Goal: Task Accomplishment & Management: Complete application form

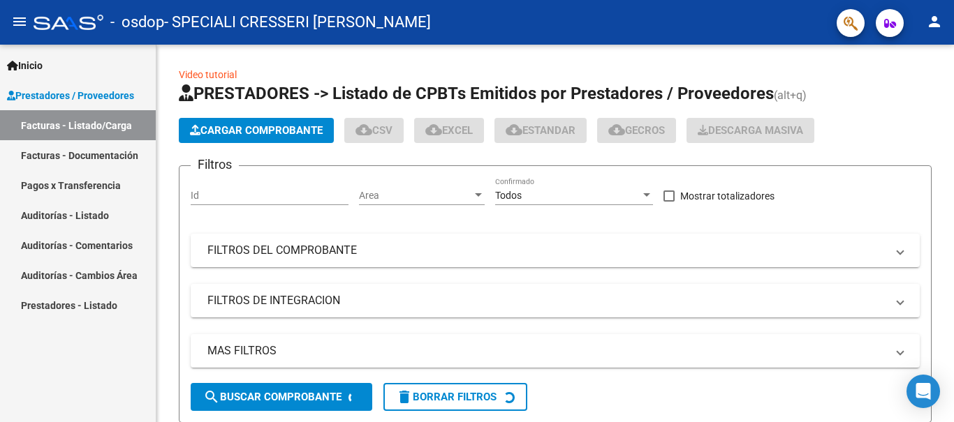
click at [98, 96] on span "Prestadores / Proveedores" at bounding box center [70, 95] width 127 height 15
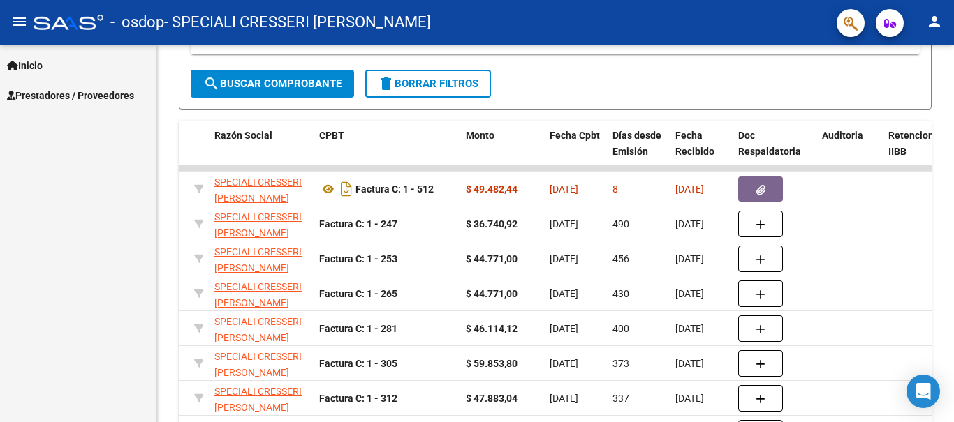
scroll to position [298, 0]
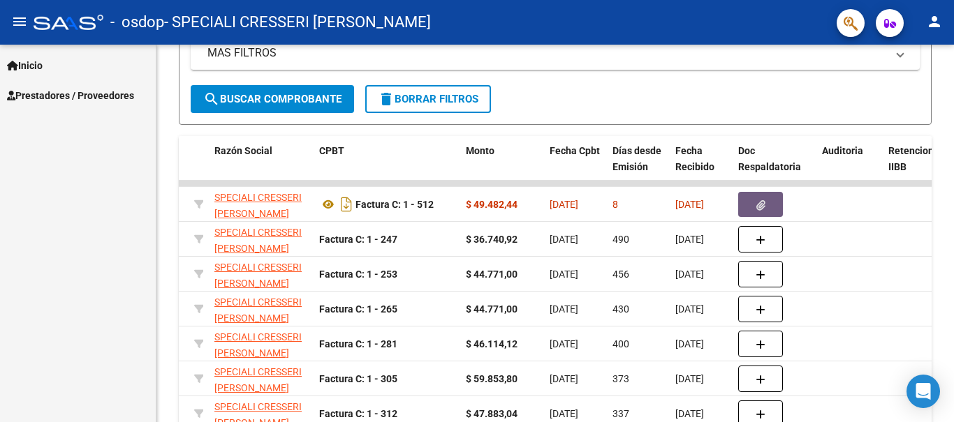
click at [761, 200] on icon "button" at bounding box center [760, 205] width 9 height 10
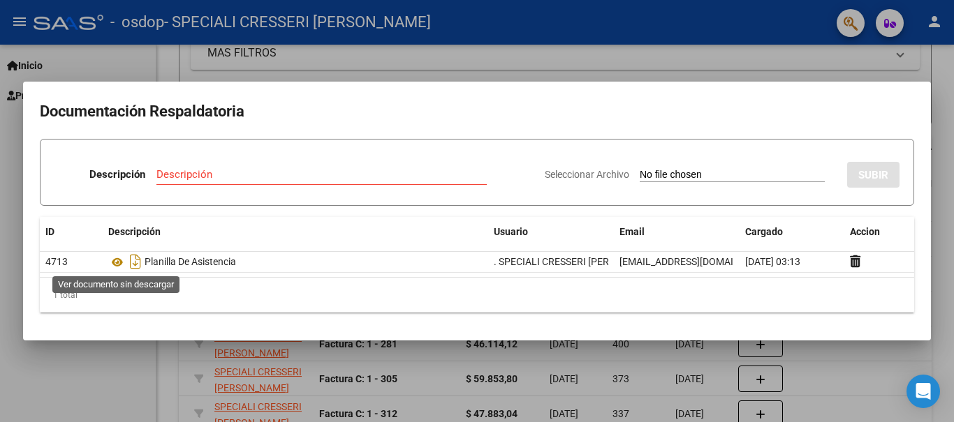
click at [112, 261] on icon at bounding box center [117, 262] width 18 height 17
click at [940, 68] on div at bounding box center [477, 211] width 954 height 422
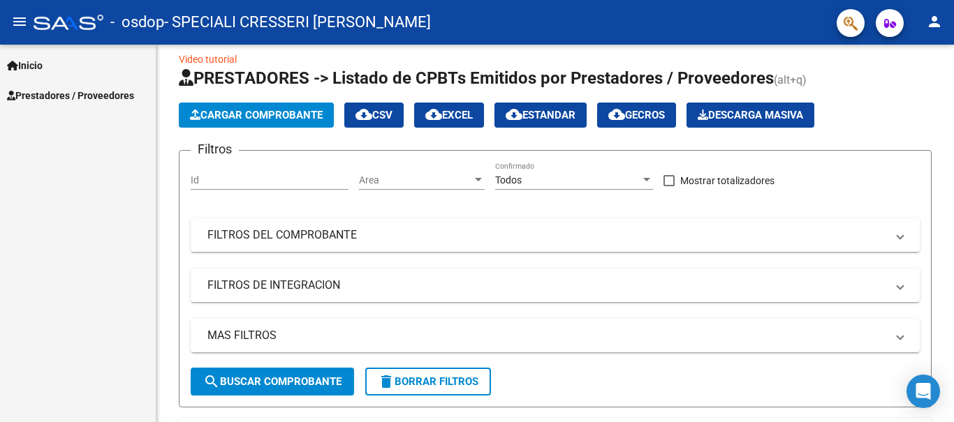
scroll to position [0, 0]
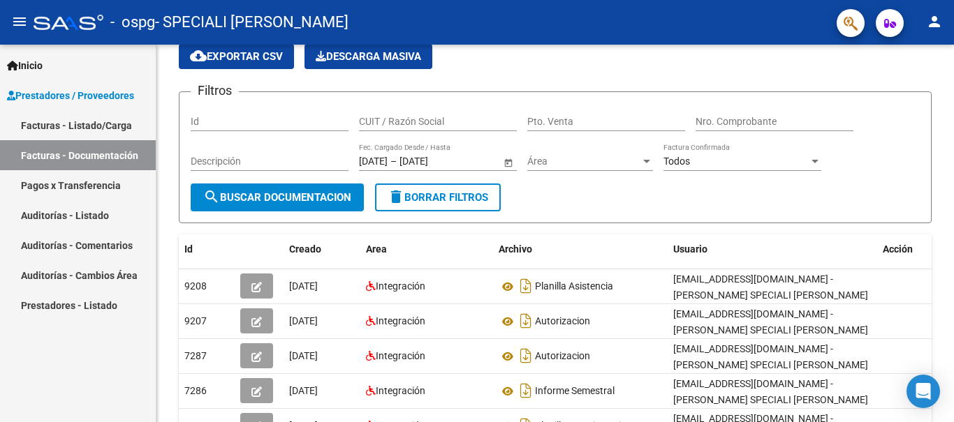
scroll to position [209, 0]
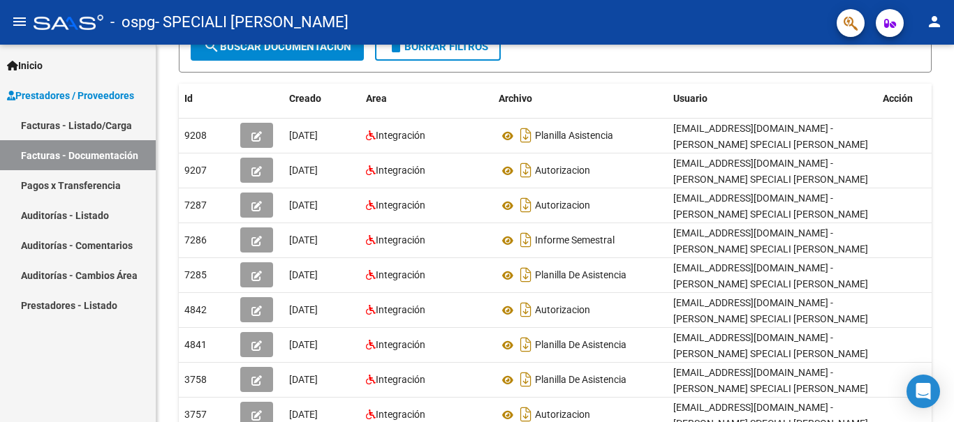
click at [81, 121] on link "Facturas - Listado/Carga" at bounding box center [78, 125] width 156 height 30
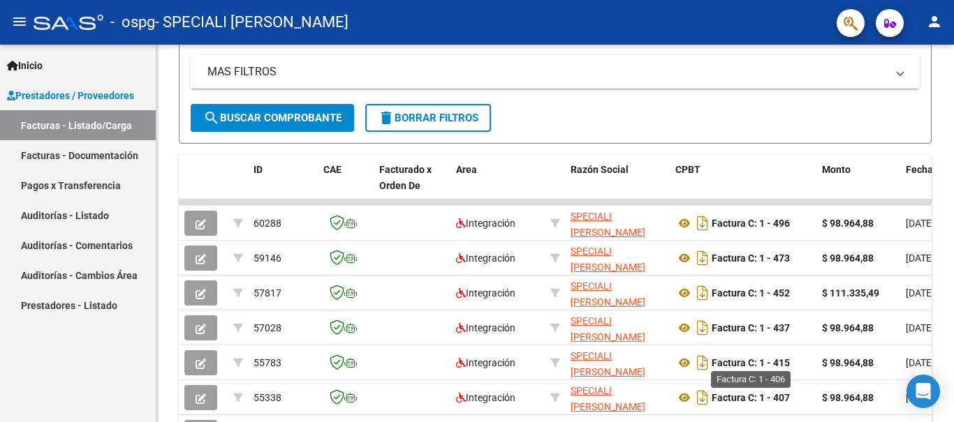
scroll to position [507, 0]
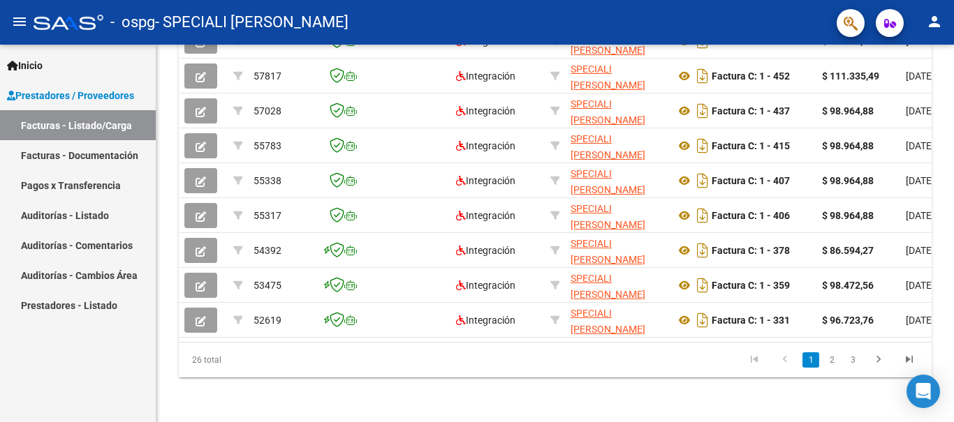
click at [857, 362] on link "3" at bounding box center [852, 360] width 17 height 15
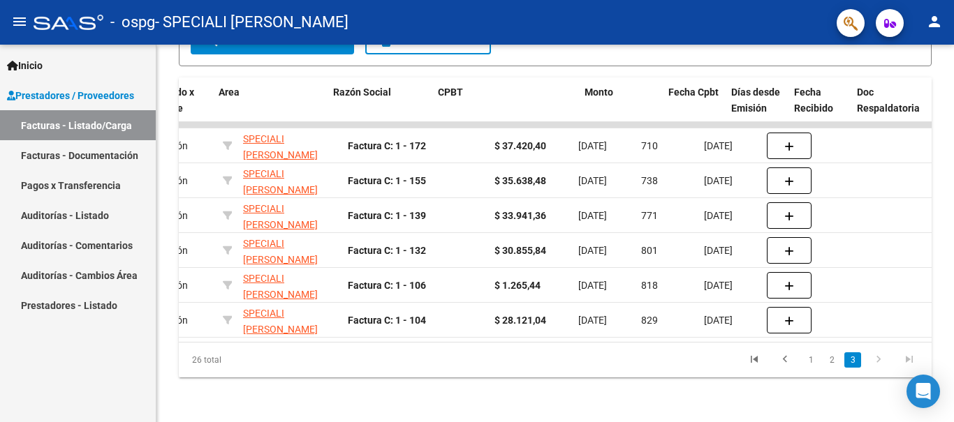
scroll to position [0, 373]
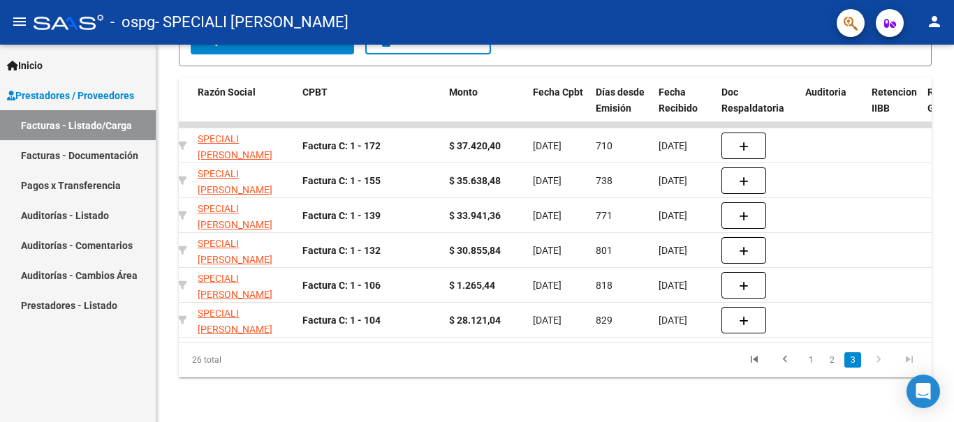
click at [811, 363] on link "1" at bounding box center [810, 360] width 17 height 15
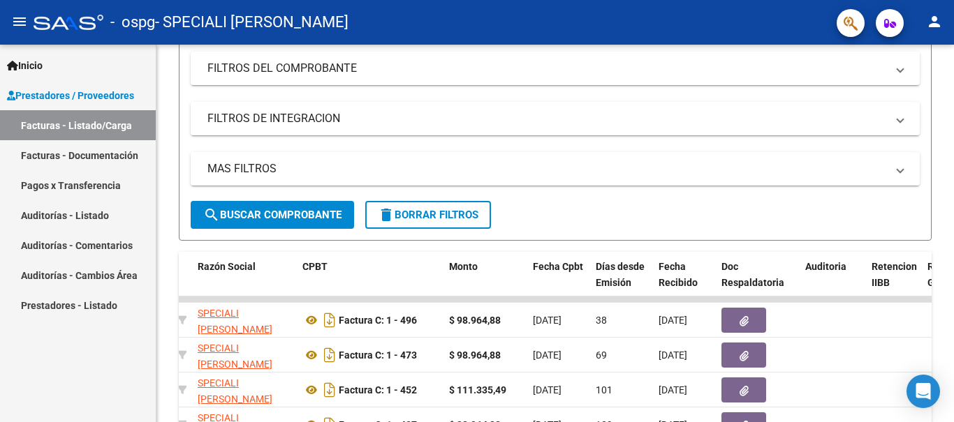
scroll to position [228, 0]
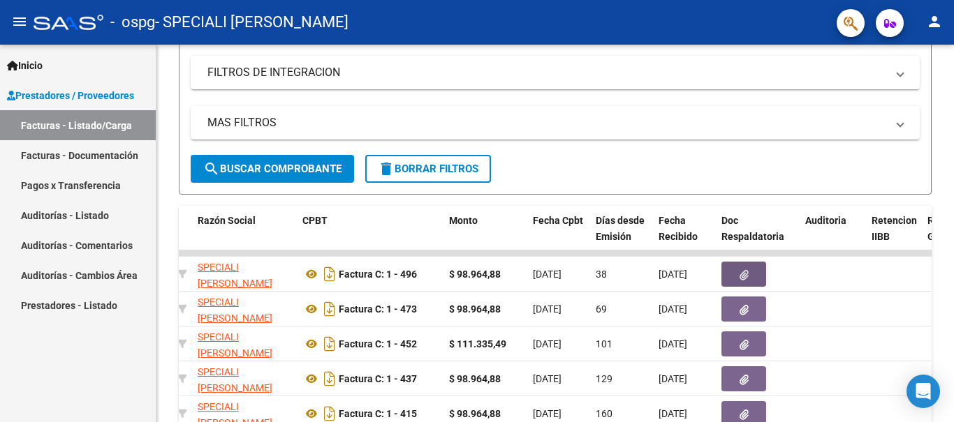
click at [742, 277] on icon "button" at bounding box center [743, 275] width 9 height 10
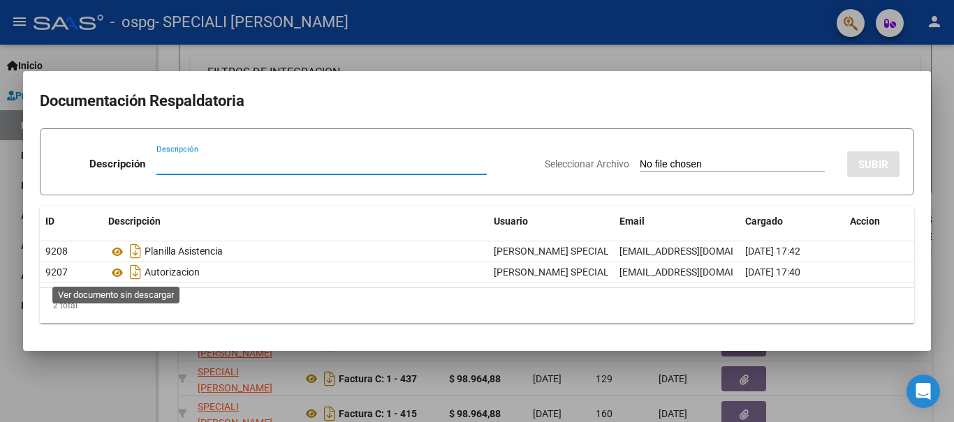
click at [117, 272] on icon at bounding box center [117, 273] width 18 height 17
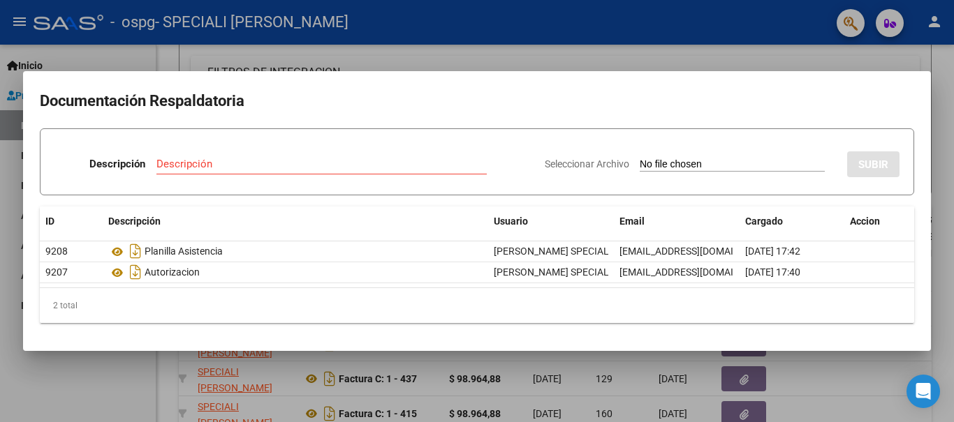
click at [942, 223] on div at bounding box center [477, 211] width 954 height 422
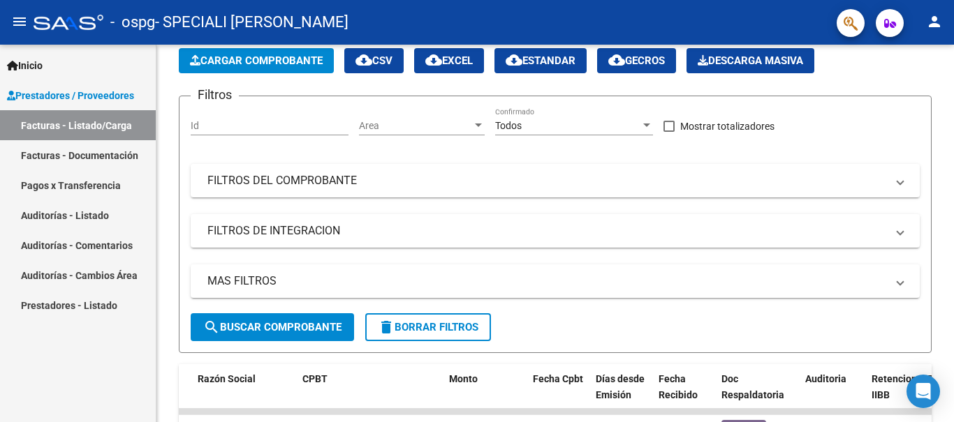
scroll to position [0, 0]
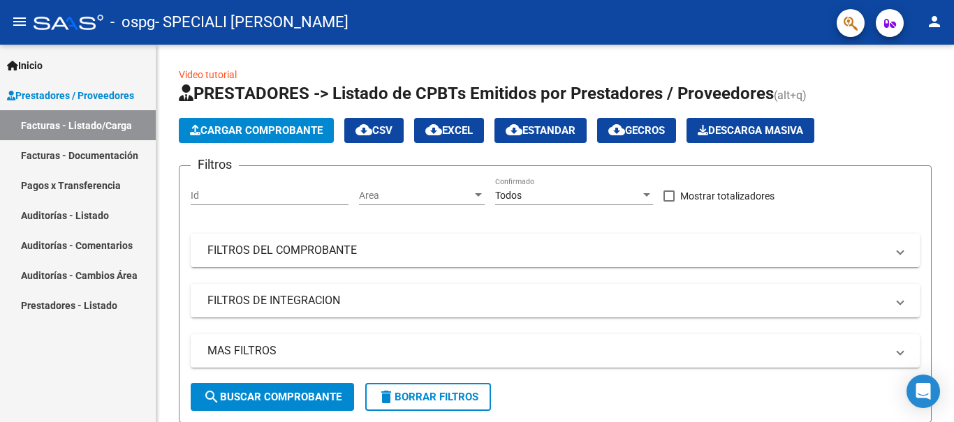
click at [260, 128] on span "Cargar Comprobante" at bounding box center [256, 130] width 133 height 13
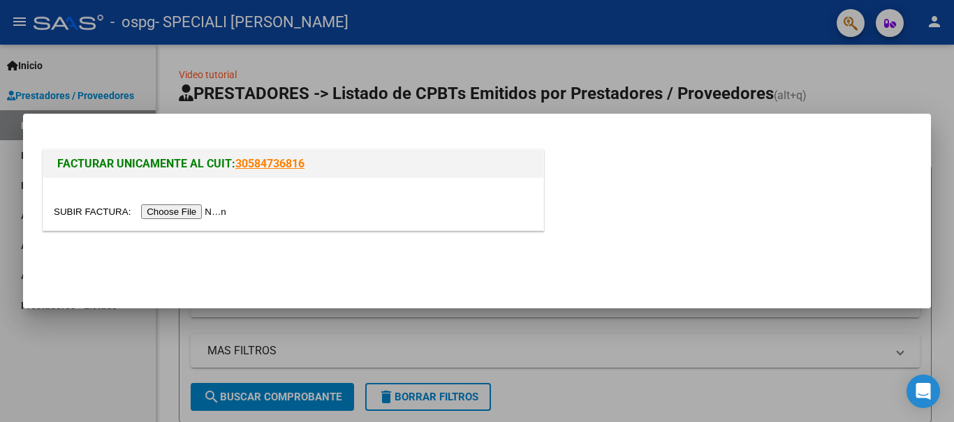
click at [209, 211] on input "file" at bounding box center [142, 212] width 177 height 15
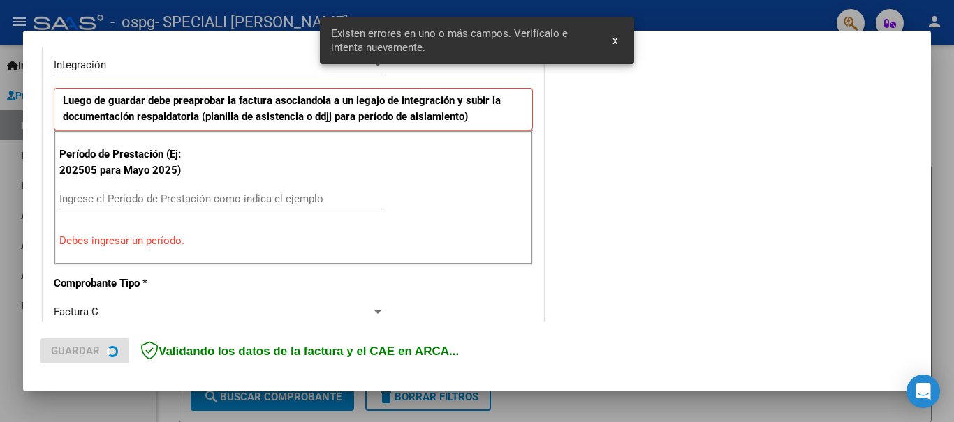
scroll to position [323, 0]
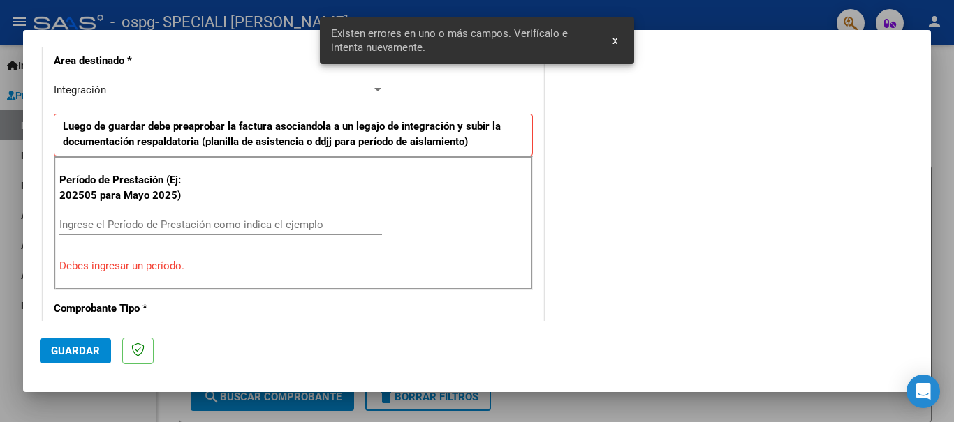
click at [221, 222] on input "Ingrese el Período de Prestación como indica el ejemplo" at bounding box center [220, 224] width 323 height 13
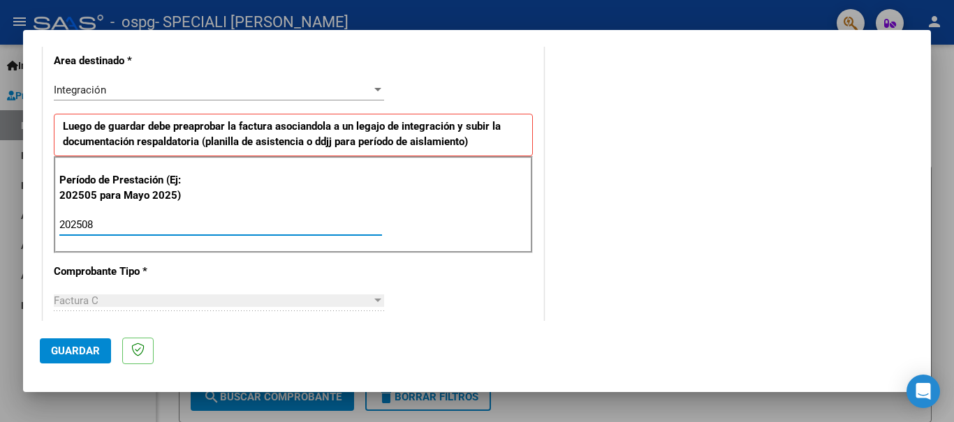
type input "202508"
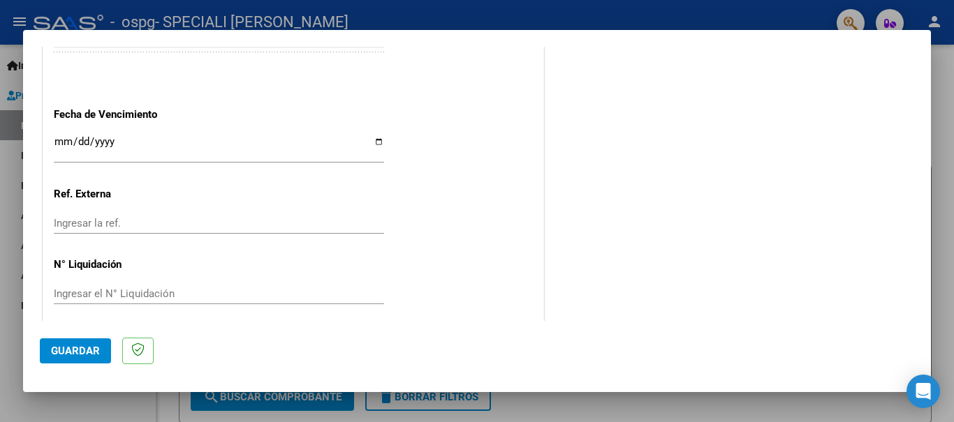
scroll to position [954, 0]
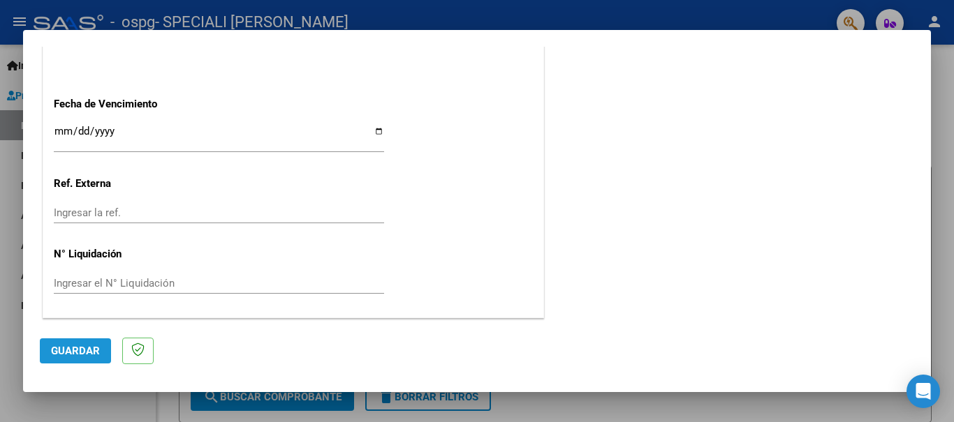
click at [82, 355] on span "Guardar" at bounding box center [75, 351] width 49 height 13
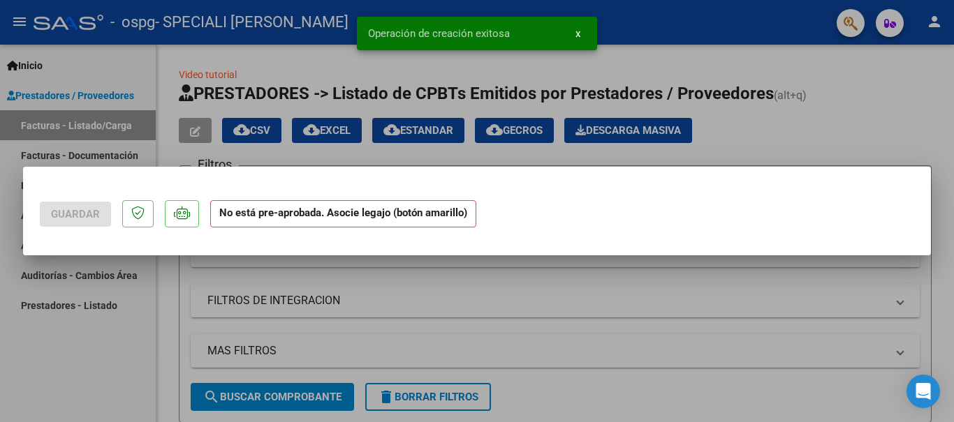
scroll to position [0, 0]
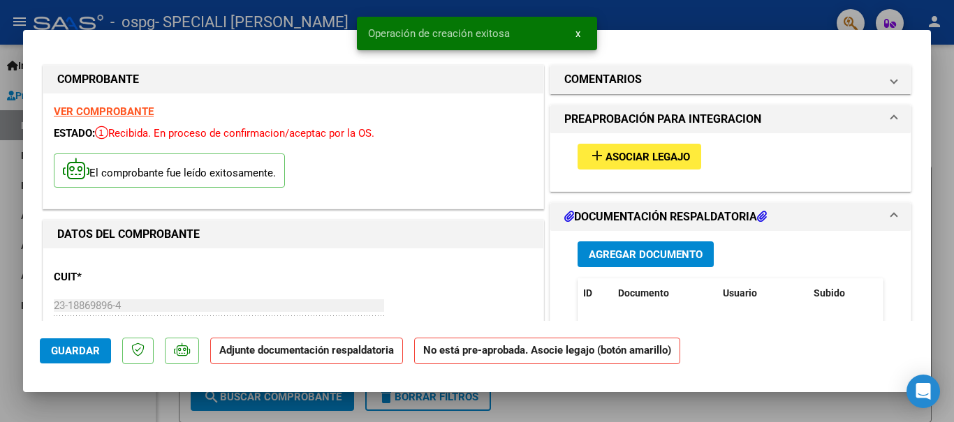
click at [647, 158] on span "Asociar Legajo" at bounding box center [647, 157] width 84 height 13
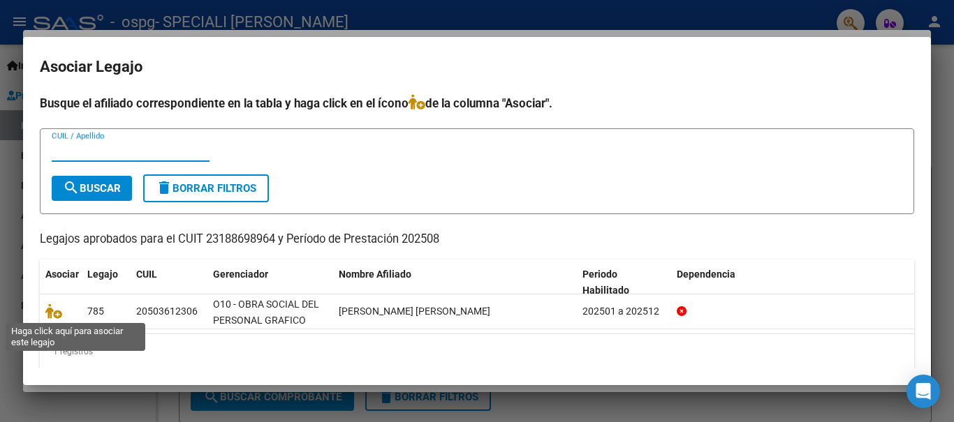
click at [59, 313] on icon at bounding box center [53, 311] width 17 height 15
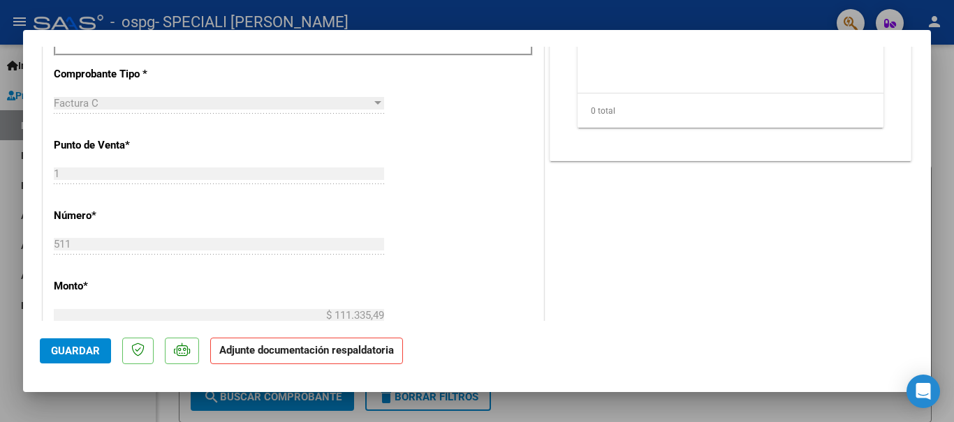
scroll to position [558, 0]
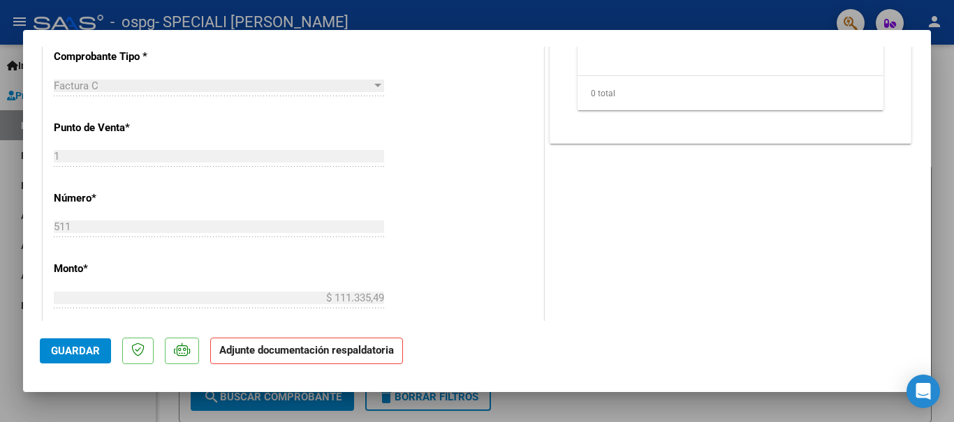
click at [343, 355] on strong "Adjunte documentación respaldatoria" at bounding box center [306, 350] width 175 height 13
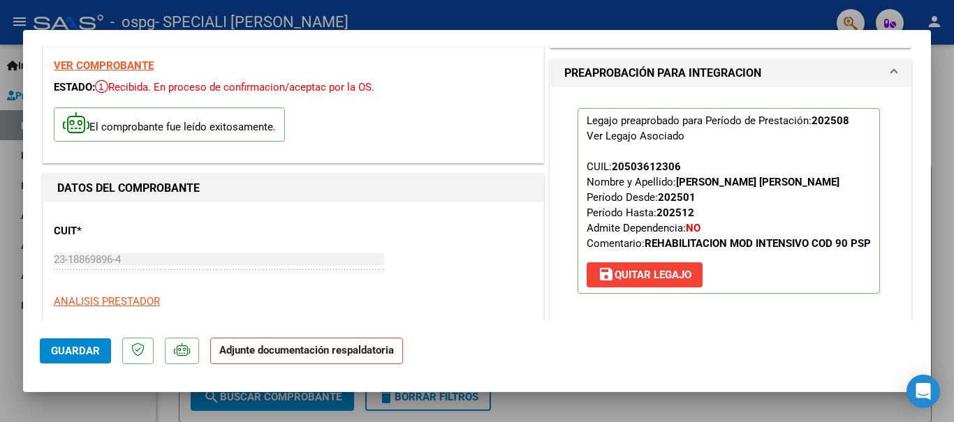
scroll to position [279, 0]
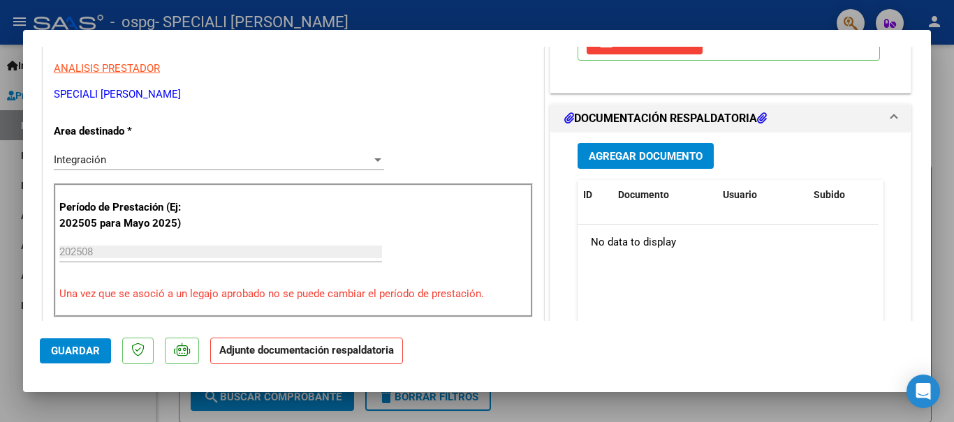
click at [635, 164] on button "Agregar Documento" at bounding box center [645, 156] width 136 height 26
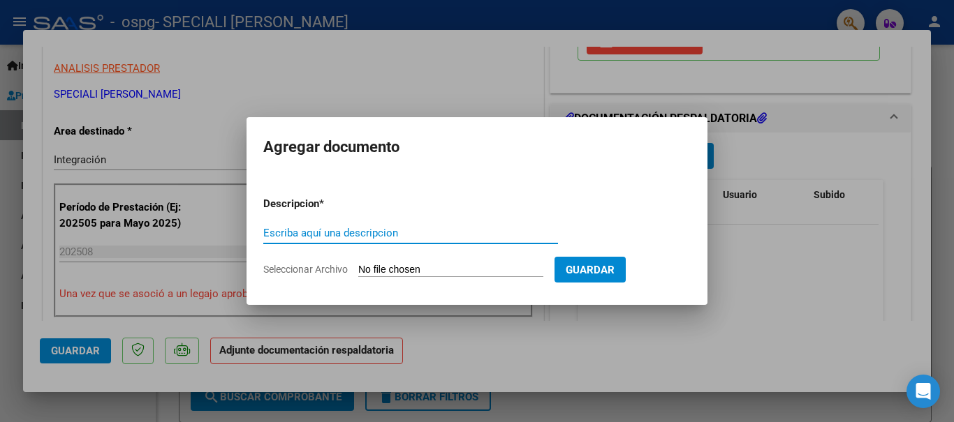
click at [456, 269] on input "Seleccionar Archivo" at bounding box center [450, 270] width 185 height 13
type input "C:\fakepath\Documento 101.pdf"
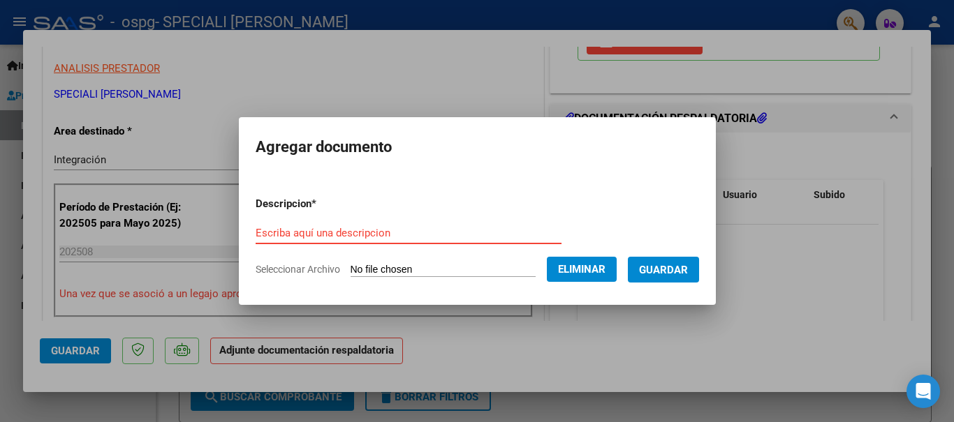
click at [447, 237] on input "Escriba aquí una descripcion" at bounding box center [408, 233] width 306 height 13
type input "p"
type input "Planilla de asistencia Agosto."
click at [650, 272] on button "Guardar" at bounding box center [663, 270] width 71 height 26
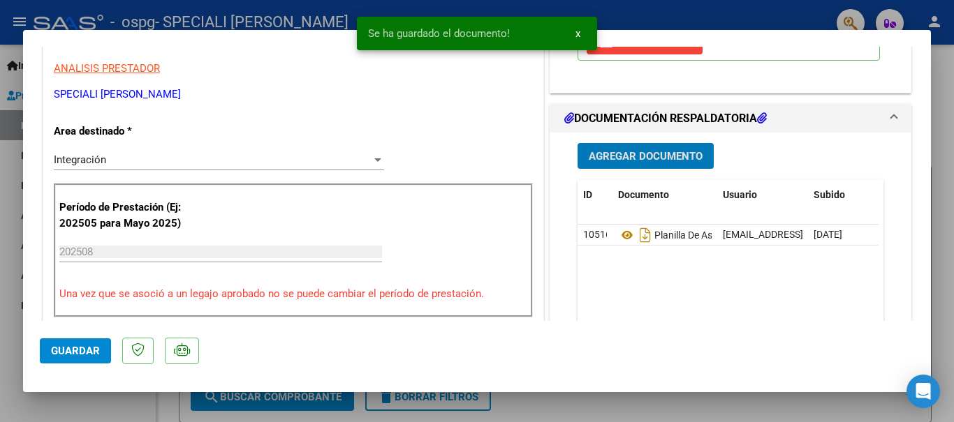
click at [663, 163] on span "Agregar Documento" at bounding box center [645, 156] width 114 height 13
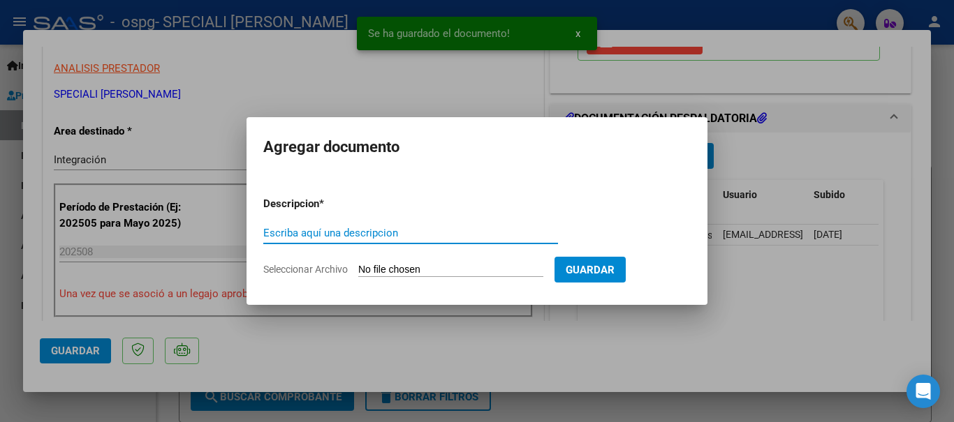
click at [512, 235] on input "Escriba aquí una descripcion" at bounding box center [410, 233] width 295 height 13
click at [505, 237] on input "Escriba aquí una descripcion" at bounding box center [410, 233] width 295 height 13
click at [487, 270] on input "Seleccionar Archivo" at bounding box center [450, 270] width 185 height 13
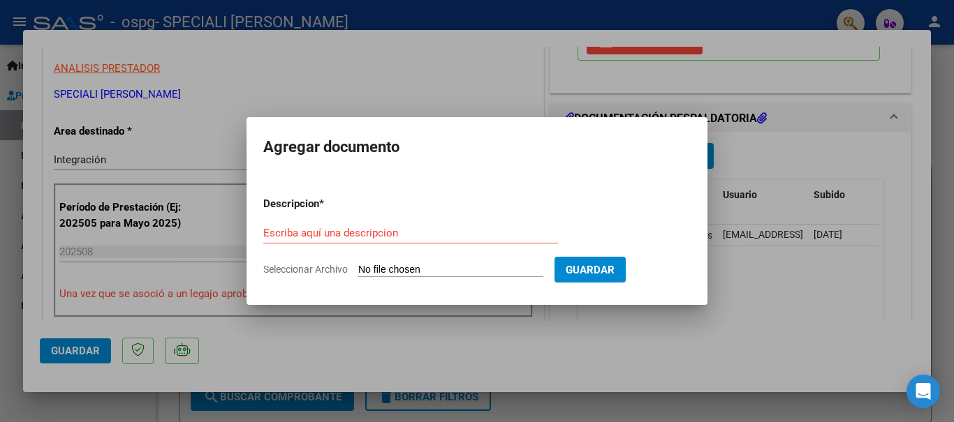
type input "C:\fakepath\Autorizacion [PERSON_NAME].pdf"
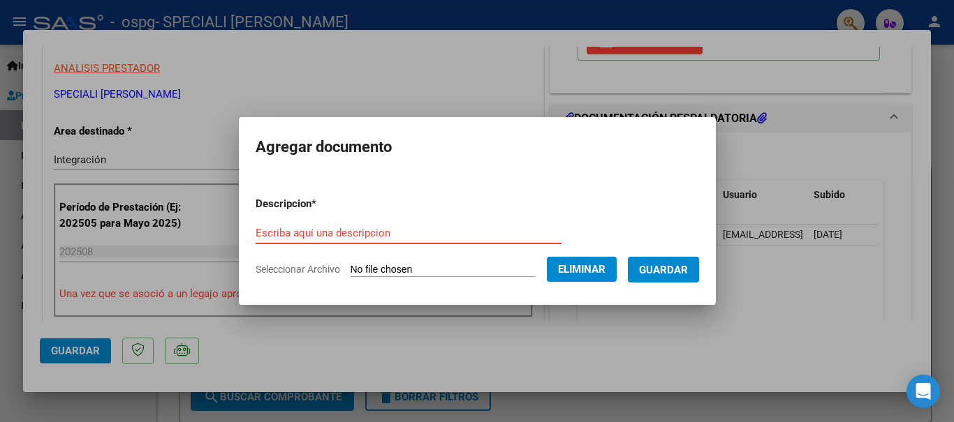
click at [488, 232] on input "Escriba aquí una descripcion" at bounding box center [408, 233] width 306 height 13
type input "Autorizacion"
click at [660, 269] on span "Guardar" at bounding box center [663, 270] width 49 height 13
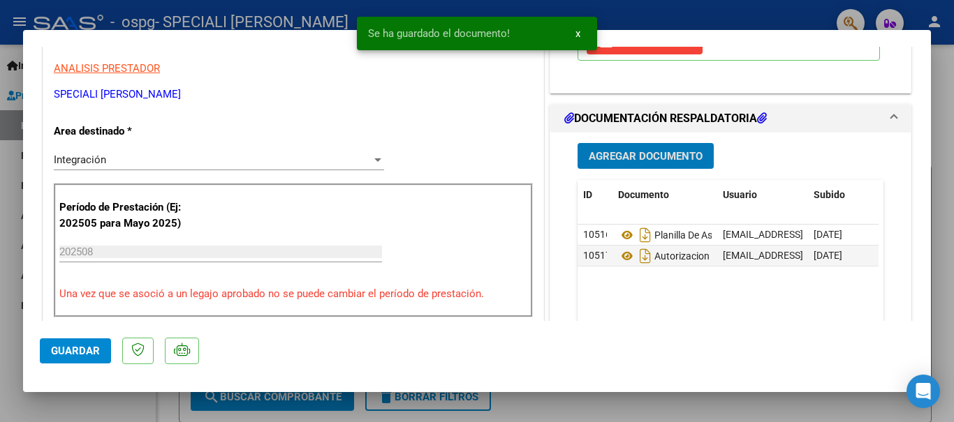
click at [94, 353] on span "Guardar" at bounding box center [75, 351] width 49 height 13
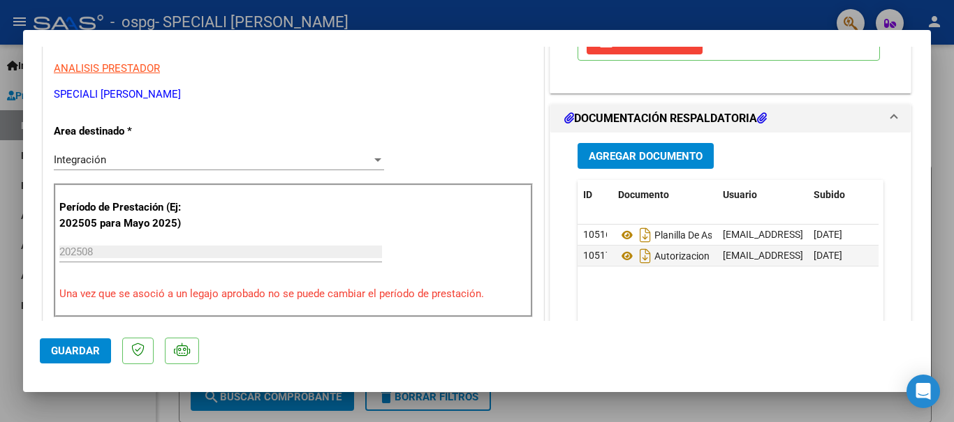
click at [83, 352] on span "Guardar" at bounding box center [75, 351] width 49 height 13
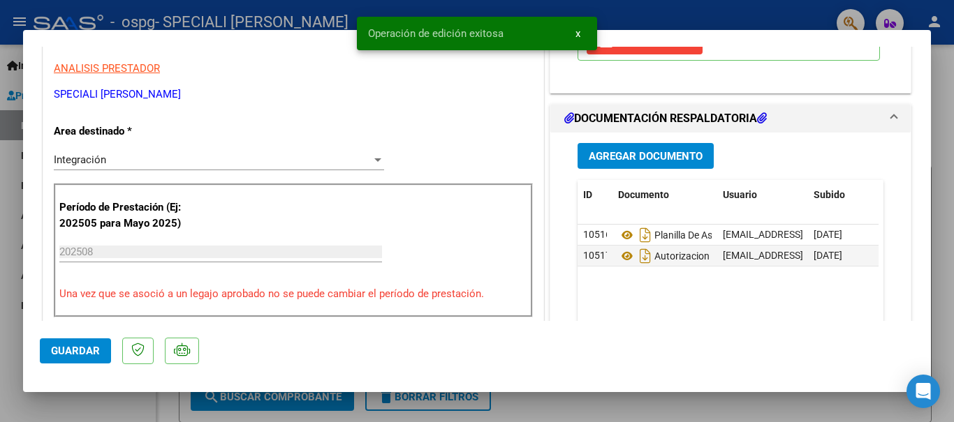
click at [575, 35] on span "x" at bounding box center [577, 33] width 5 height 13
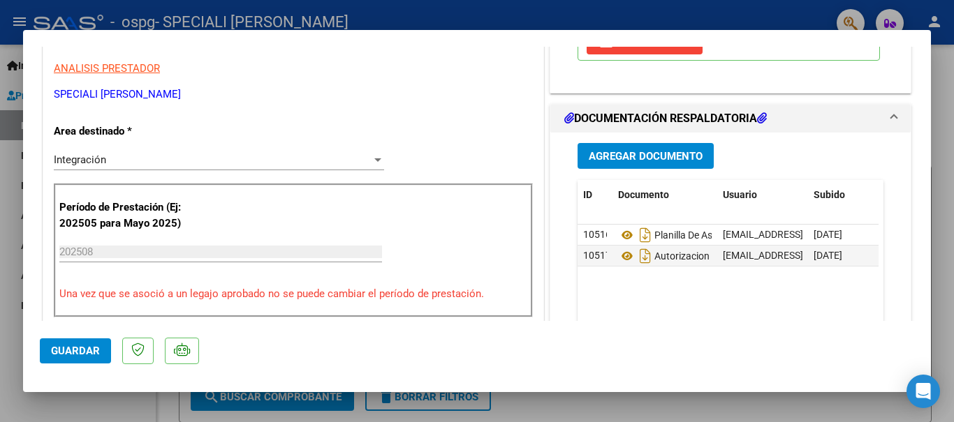
click at [942, 89] on div at bounding box center [477, 211] width 954 height 422
type input "$ 0,00"
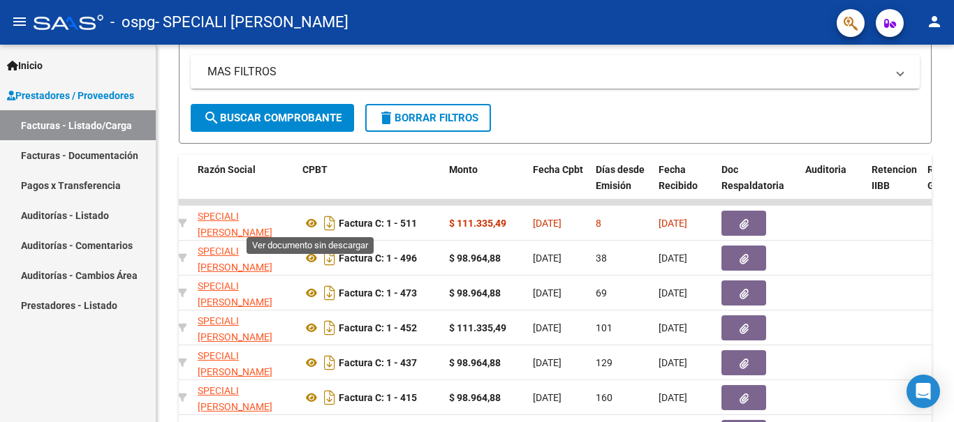
click at [310, 224] on icon at bounding box center [311, 223] width 18 height 17
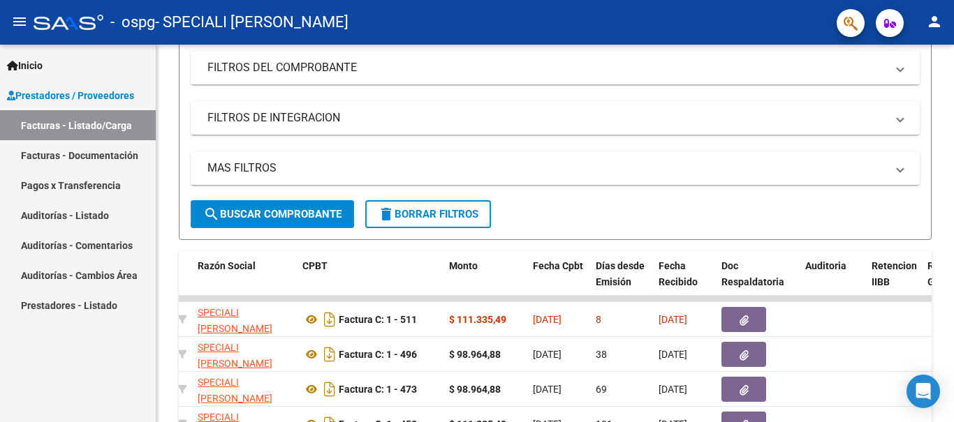
scroll to position [158, 0]
